Goal: Task Accomplishment & Management: Use online tool/utility

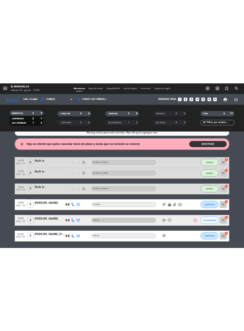
scroll to position [9, 0]
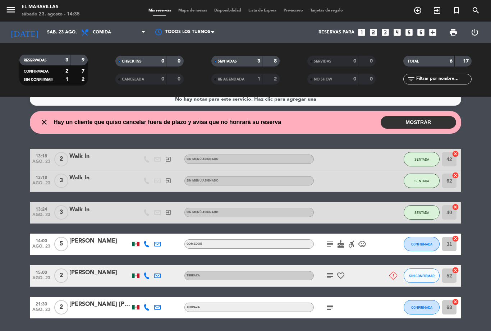
click at [420, 242] on span "CONFIRMADA" at bounding box center [421, 244] width 21 height 4
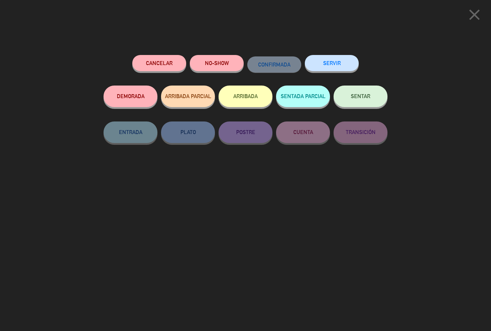
click at [368, 97] on span "SENTAR" at bounding box center [360, 96] width 19 height 6
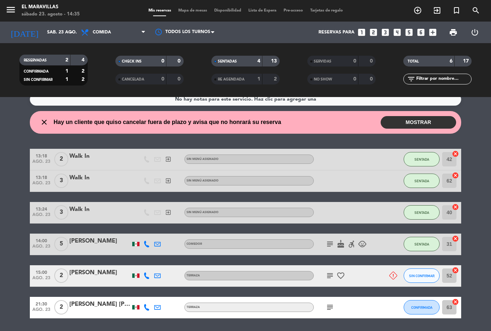
click at [194, 2] on div "menu El Maravillas sábado 23. agosto - 14:35 Mis reservas Mapa de mesas Disponi…" at bounding box center [245, 11] width 491 height 22
click at [181, 13] on span "Mapa de mesas" at bounding box center [193, 11] width 36 height 4
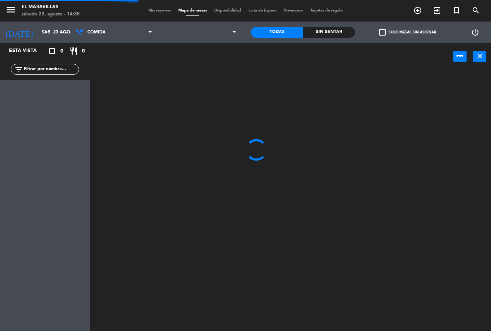
click at [191, 9] on span "Mapa de mesas" at bounding box center [193, 11] width 36 height 4
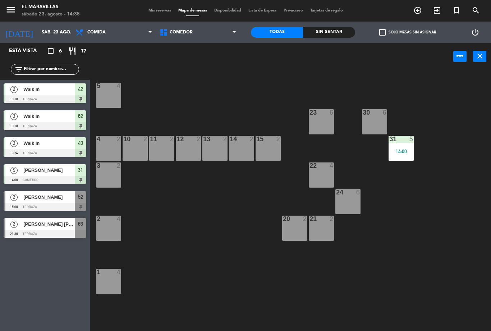
click at [313, 224] on div "21 2" at bounding box center [321, 228] width 25 height 25
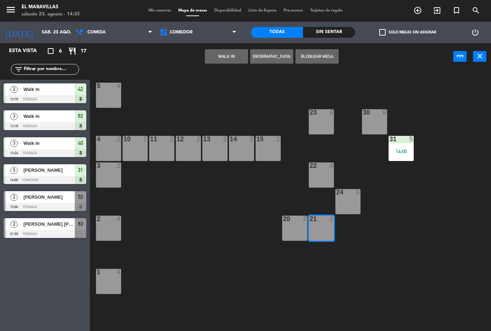
click at [225, 58] on button "WALK IN" at bounding box center [226, 56] width 43 height 14
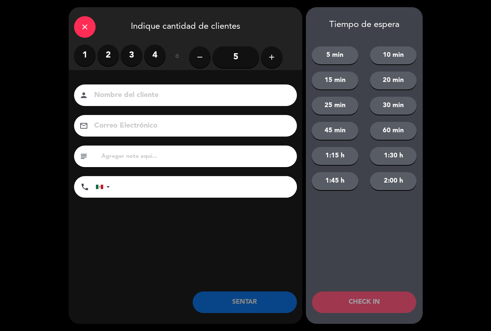
click at [138, 54] on label "3" at bounding box center [132, 56] width 22 height 22
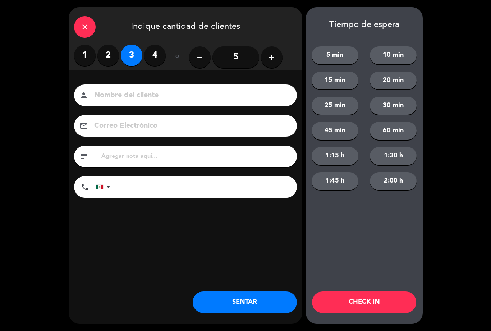
click at [274, 317] on div "close Indique cantidad de clientes 1 2 3 4 ó remove 5 add Nombre del cliente pe…" at bounding box center [186, 165] width 234 height 317
click at [262, 294] on button "SENTAR" at bounding box center [245, 303] width 104 height 22
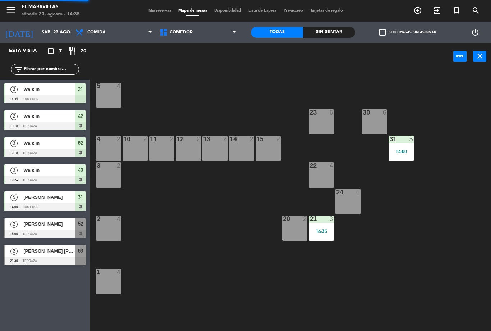
click at [389, 161] on div "31 5 14:00" at bounding box center [401, 148] width 25 height 25
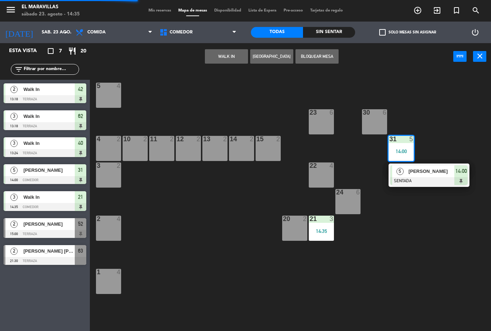
click at [319, 124] on div "23 6" at bounding box center [321, 121] width 25 height 25
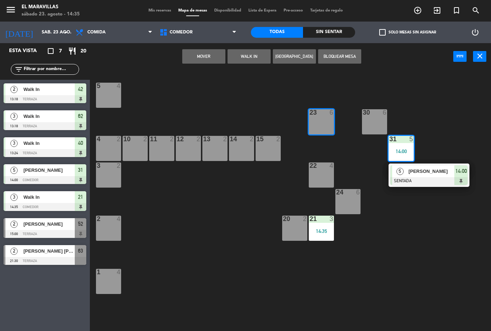
click at [207, 49] on button "Mover" at bounding box center [203, 56] width 43 height 14
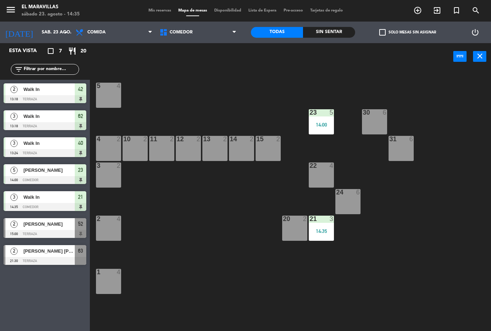
click at [132, 153] on div "10 2" at bounding box center [135, 148] width 25 height 25
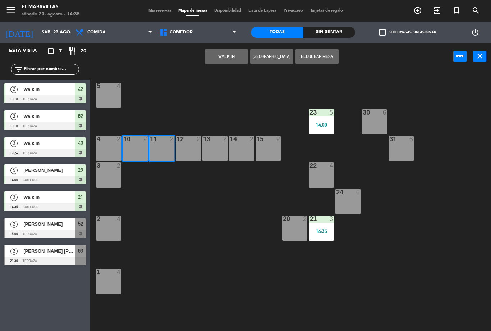
click at [202, 154] on div "13 2" at bounding box center [214, 148] width 25 height 25
click at [197, 140] on div "2" at bounding box center [199, 139] width 4 height 6
click at [220, 63] on button "WALK IN" at bounding box center [226, 56] width 43 height 14
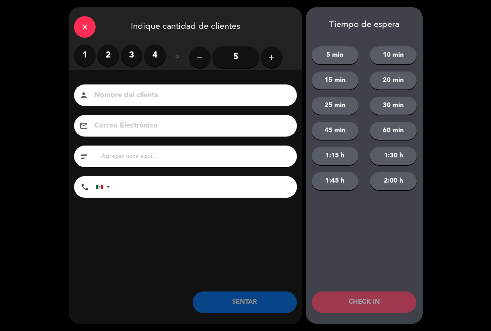
click at [269, 60] on icon "add" at bounding box center [271, 57] width 9 height 9
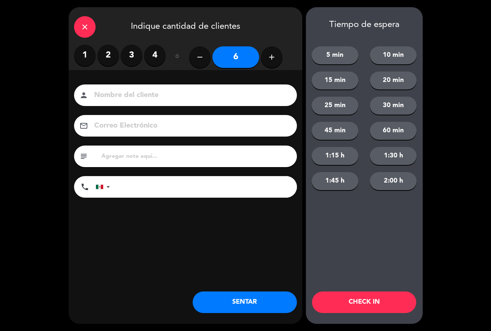
click at [253, 300] on button "SENTAR" at bounding box center [245, 303] width 104 height 22
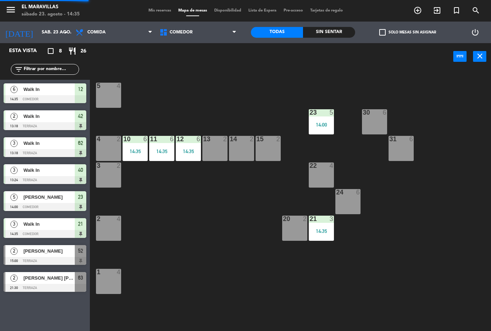
click at [201, 39] on span "Comedor" at bounding box center [198, 32] width 84 height 16
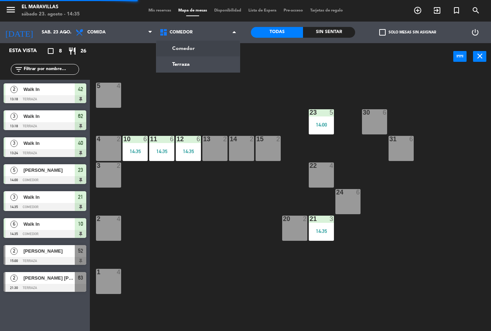
click at [191, 66] on ng-component "menu El Maravillas sábado 23. agosto - 14:35 Mis reservas Mapa de mesas Disponi…" at bounding box center [245, 165] width 491 height 331
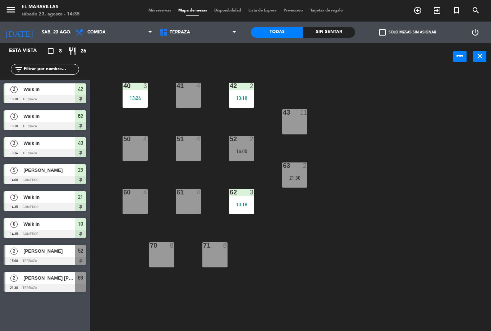
click at [246, 210] on div "62 3 13:18" at bounding box center [241, 201] width 25 height 25
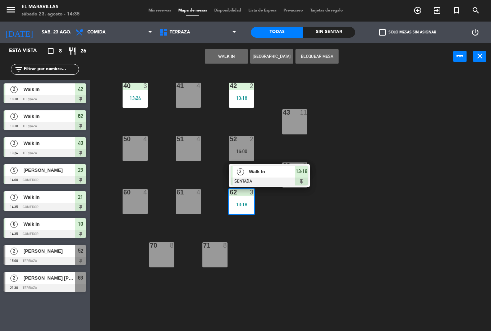
click at [267, 177] on div "Walk In" at bounding box center [271, 172] width 47 height 12
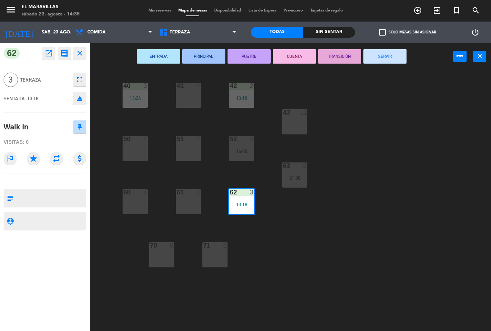
click at [390, 56] on button "SERVIR" at bounding box center [384, 56] width 43 height 14
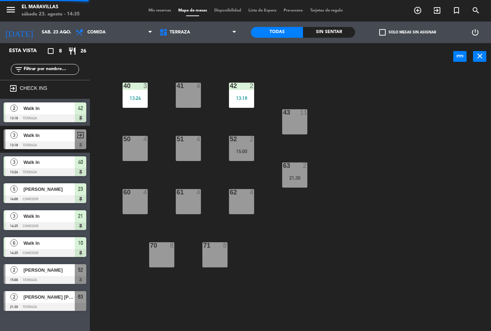
click at [243, 118] on div "40 3 13:24 41 4 42 2 13:18 43 11 50 4 51 4 52 2 15:00 63 2 21:30 60 4 61 4 62 4…" at bounding box center [293, 200] width 396 height 261
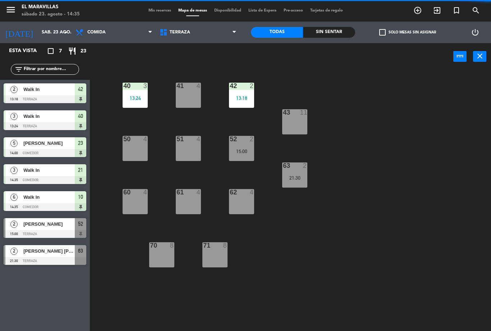
click at [252, 102] on div "42 2 13:18" at bounding box center [241, 95] width 25 height 25
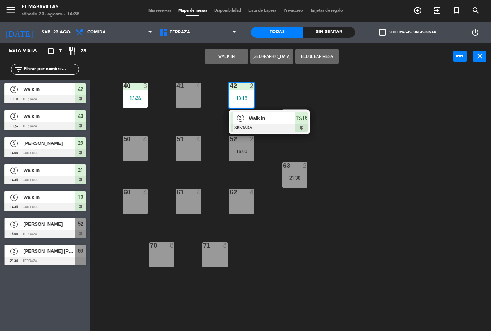
click at [268, 129] on div at bounding box center [269, 128] width 77 height 8
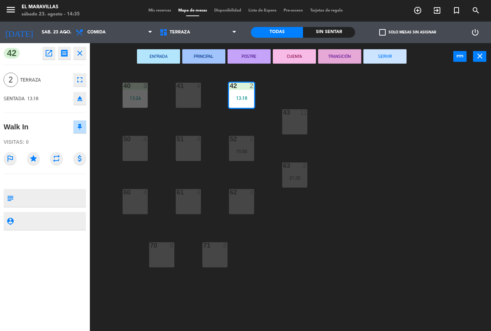
click at [397, 63] on button "SERVIR" at bounding box center [384, 56] width 43 height 14
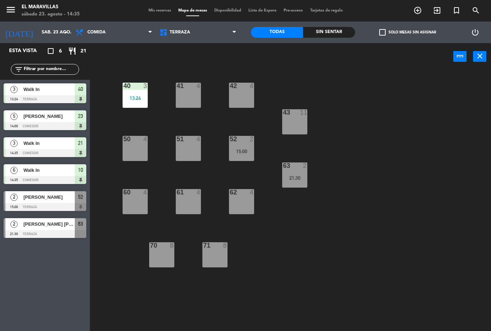
click at [142, 101] on div "40 3 13:24" at bounding box center [135, 95] width 25 height 25
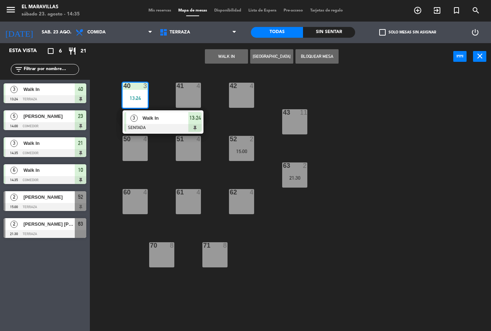
click at [163, 123] on div "Walk In" at bounding box center [165, 118] width 47 height 12
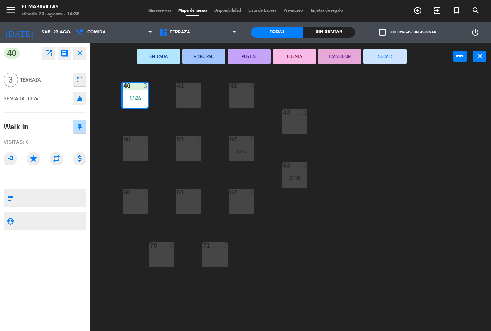
click at [391, 52] on button "SERVIR" at bounding box center [384, 56] width 43 height 14
